Goal: Transaction & Acquisition: Obtain resource

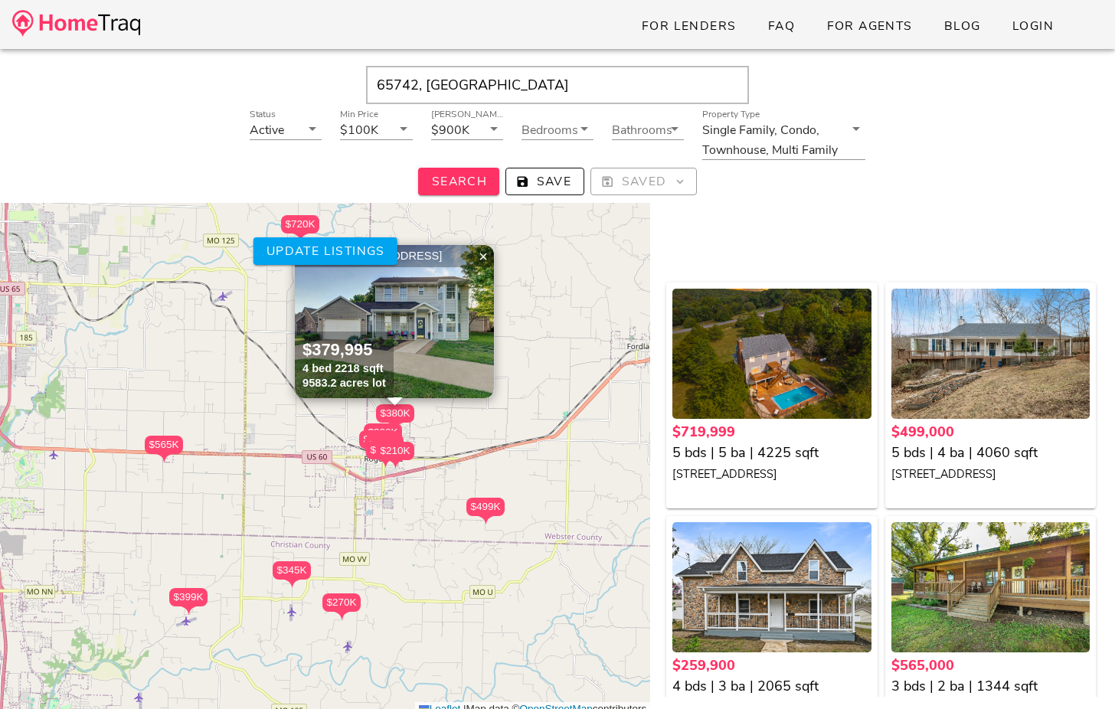
click at [433, 344] on img at bounding box center [394, 321] width 199 height 153
click at [0, 0] on div "For Lenders FAQ For Agents Blog Login 65742, MO Status Active Min Price $100K M…" at bounding box center [557, 437] width 1115 height 875
click at [125, 11] on img at bounding box center [76, 23] width 128 height 27
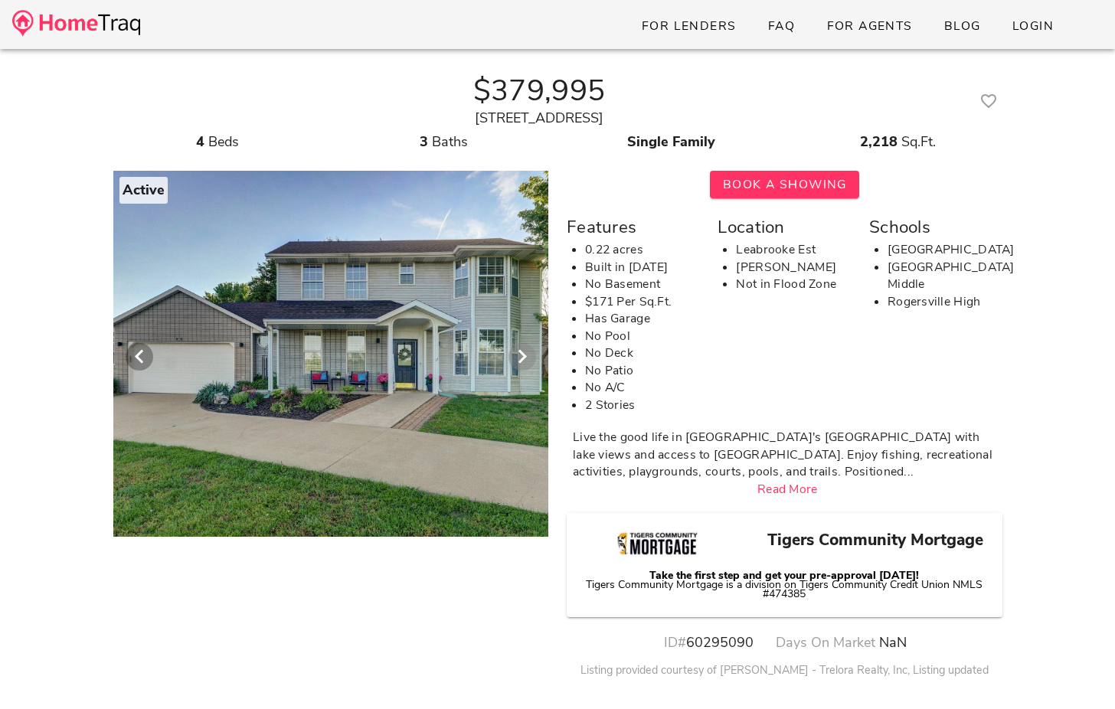
click at [514, 351] on icon "Next visual" at bounding box center [522, 357] width 18 height 18
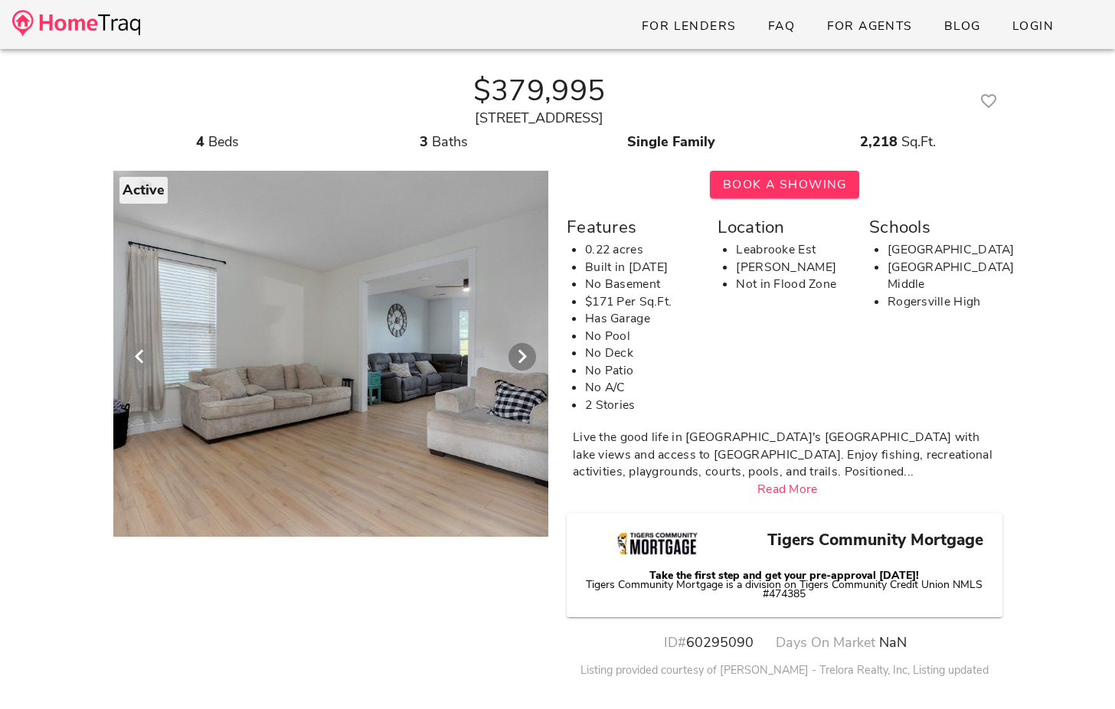
click at [146, 352] on icon "Previous visual" at bounding box center [139, 357] width 18 height 18
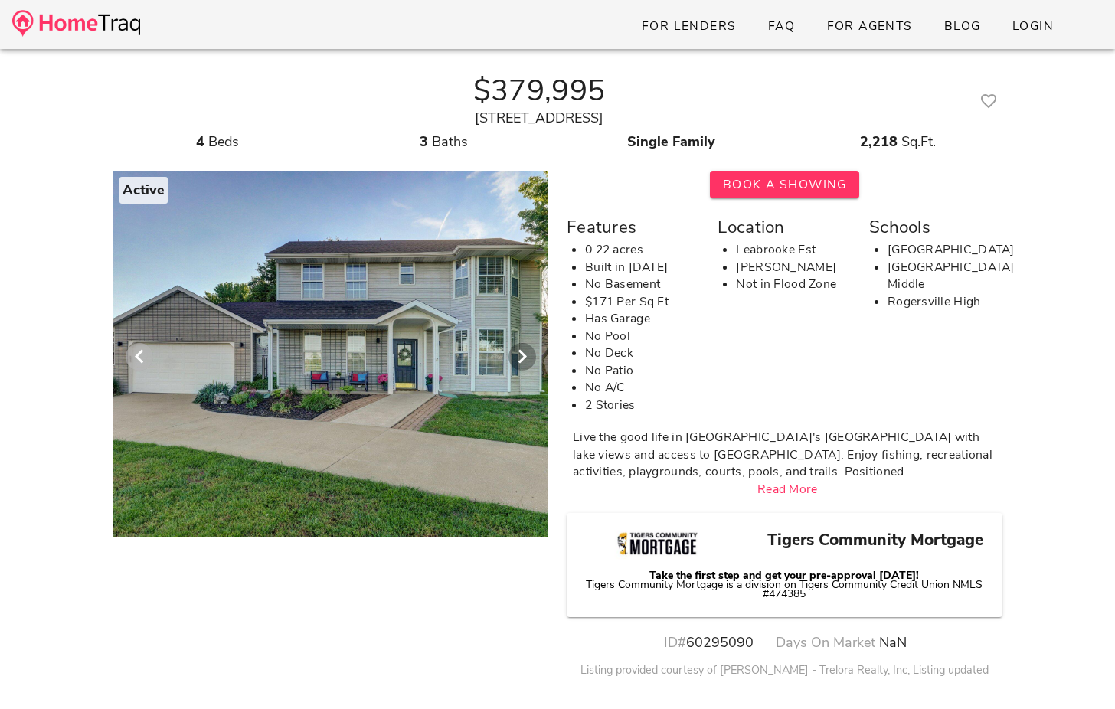
click at [146, 352] on icon "Previous visual" at bounding box center [139, 357] width 18 height 18
